Goal: Task Accomplishment & Management: Use online tool/utility

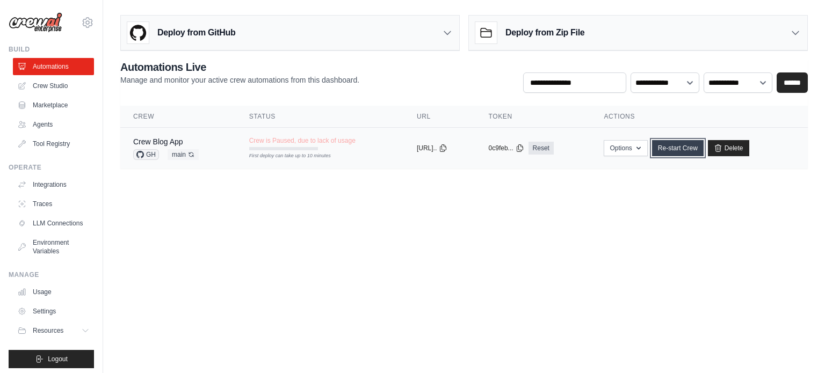
click at [674, 151] on link "Re-start Crew" at bounding box center [678, 148] width 52 height 16
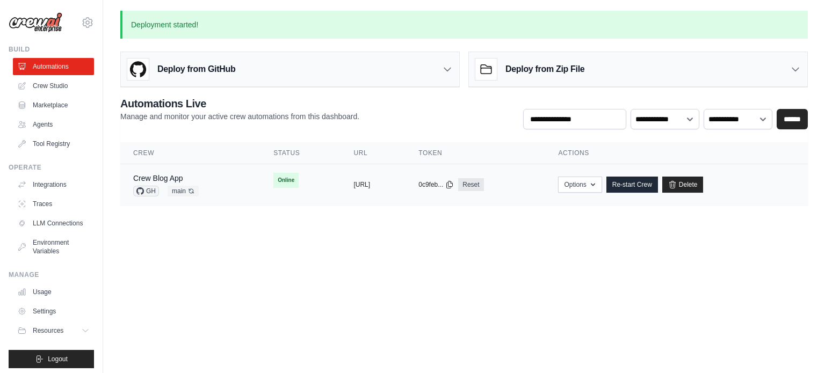
click at [226, 185] on td "Crew Blog App GH main Auto-deploy enabled" at bounding box center [190, 184] width 140 height 41
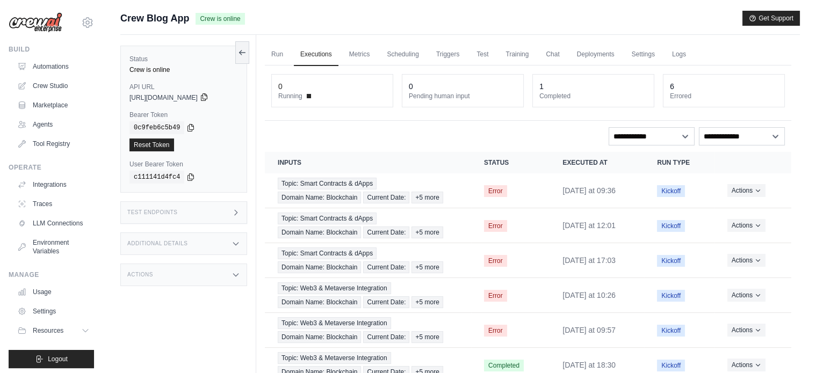
click at [208, 97] on icon at bounding box center [204, 97] width 9 height 9
click at [190, 125] on icon at bounding box center [190, 127] width 9 height 9
click at [273, 55] on link "Run" at bounding box center [277, 54] width 25 height 23
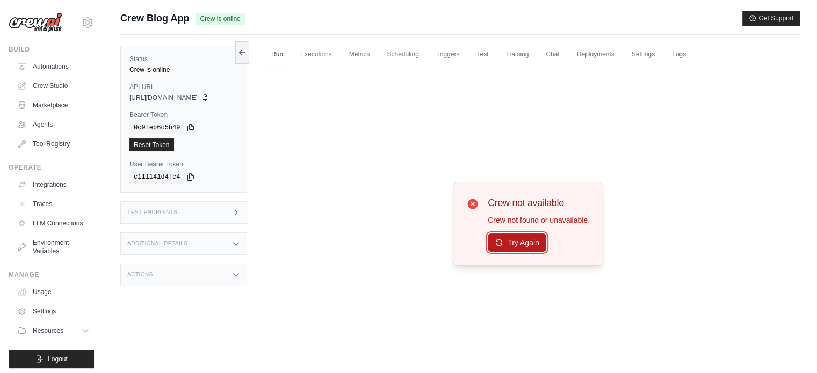
click at [502, 238] on icon at bounding box center [499, 242] width 9 height 9
click at [517, 246] on button "Try Again" at bounding box center [517, 243] width 59 height 18
click at [243, 55] on icon at bounding box center [242, 52] width 9 height 9
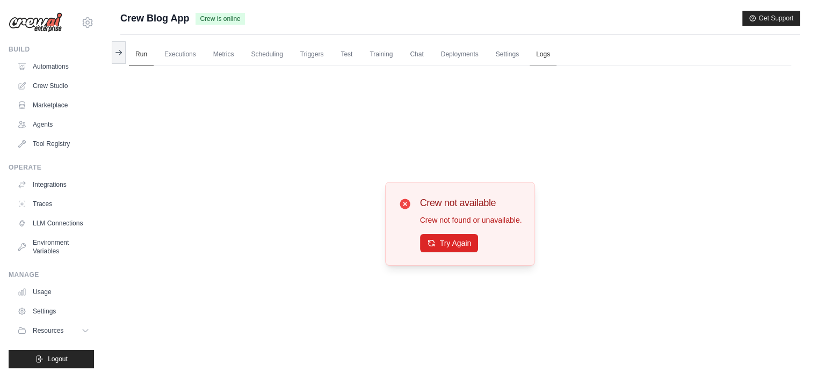
click at [539, 53] on link "Logs" at bounding box center [542, 54] width 27 height 23
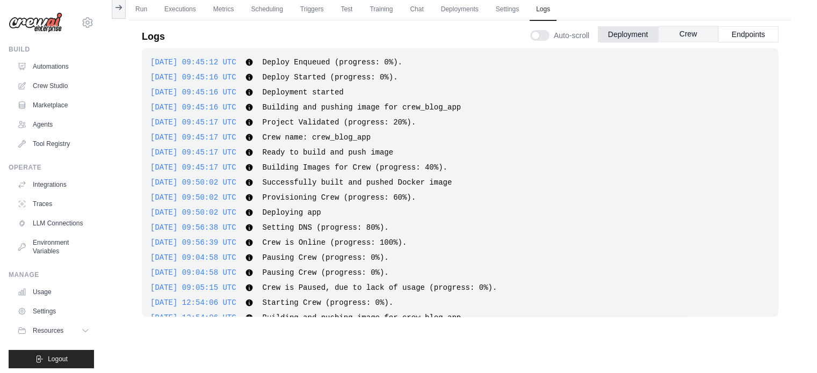
click at [692, 33] on button "Crew" at bounding box center [688, 34] width 60 height 16
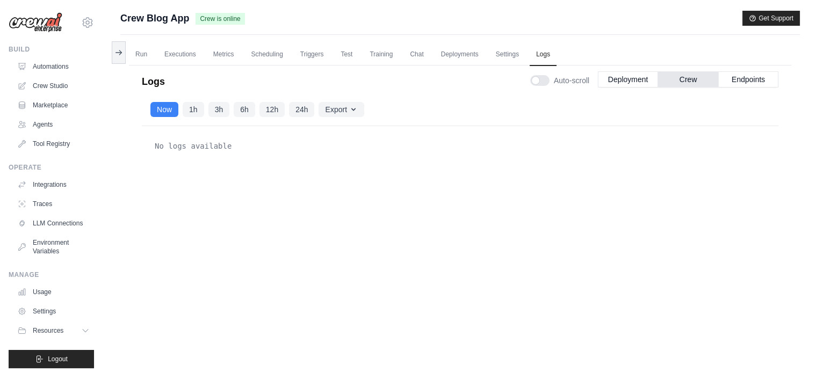
click at [739, 89] on div "Auto-scroll Deployment Crew Endpoints" at bounding box center [654, 78] width 248 height 30
click at [747, 83] on button "Endpoints" at bounding box center [748, 79] width 60 height 16
click at [629, 79] on button "Deployment" at bounding box center [628, 79] width 60 height 16
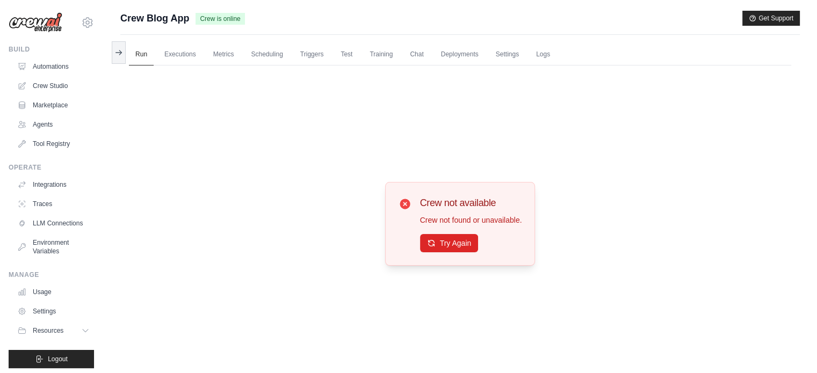
scroll to position [45, 0]
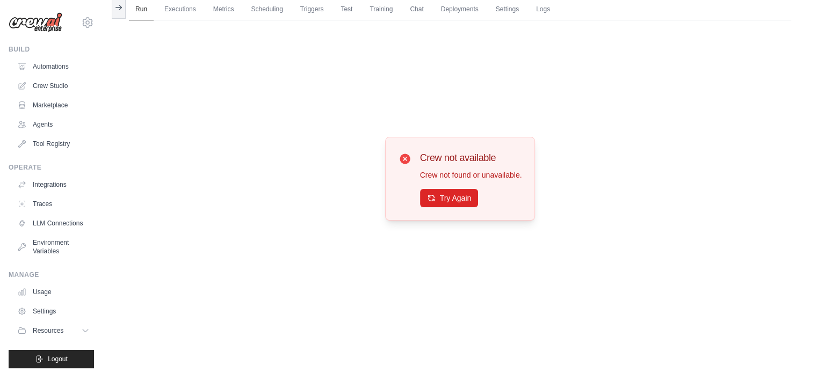
click at [330, 105] on div "Crew not available Crew not found or unavailable. Try Again" at bounding box center [460, 178] width 662 height 317
click at [471, 2] on link "Deployments" at bounding box center [459, 9] width 50 height 23
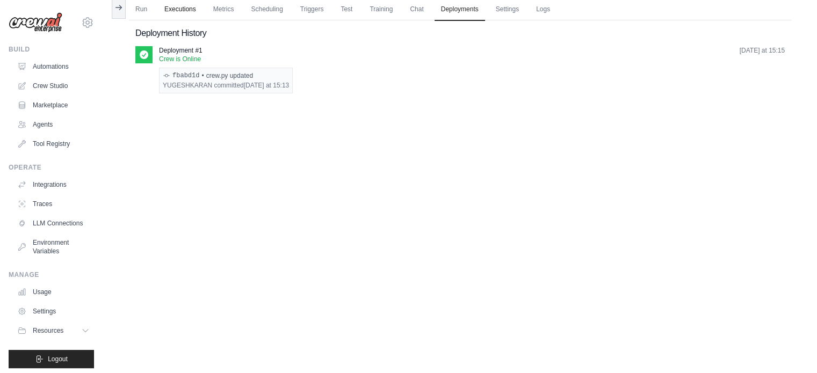
click at [167, 4] on link "Executions" at bounding box center [180, 9] width 45 height 23
